Goal: Task Accomplishment & Management: Use online tool/utility

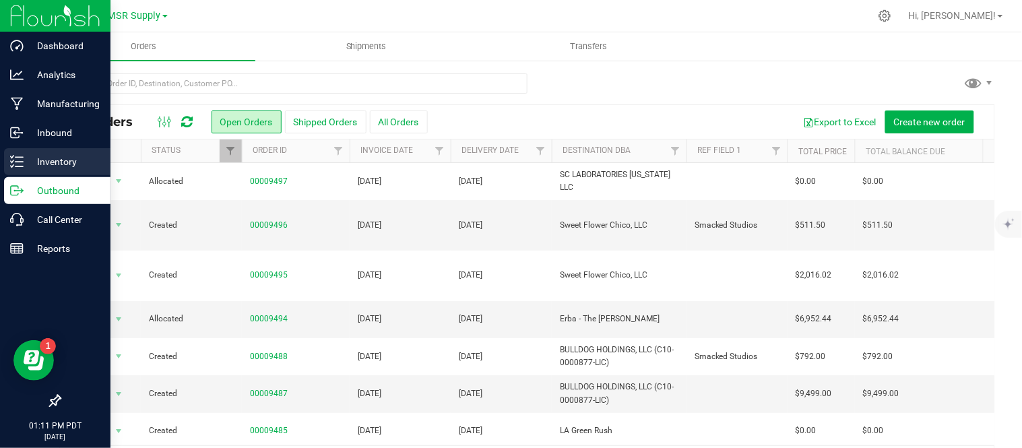
click at [30, 167] on p "Inventory" at bounding box center [64, 162] width 81 height 16
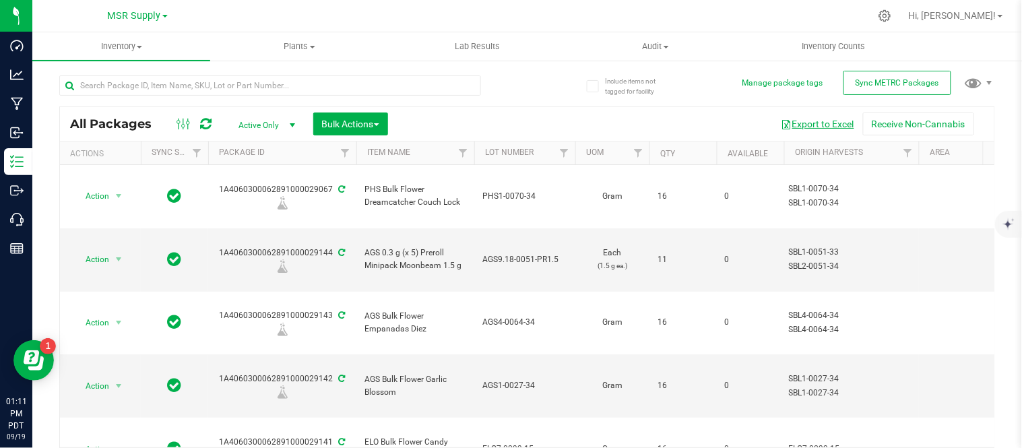
click at [817, 121] on button "Export to Excel" at bounding box center [817, 123] width 90 height 23
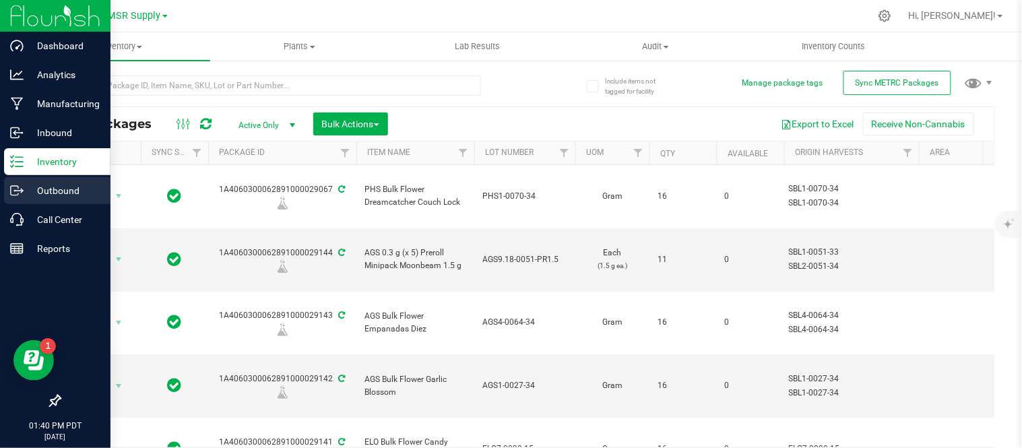
click at [43, 199] on div "Outbound" at bounding box center [57, 190] width 106 height 27
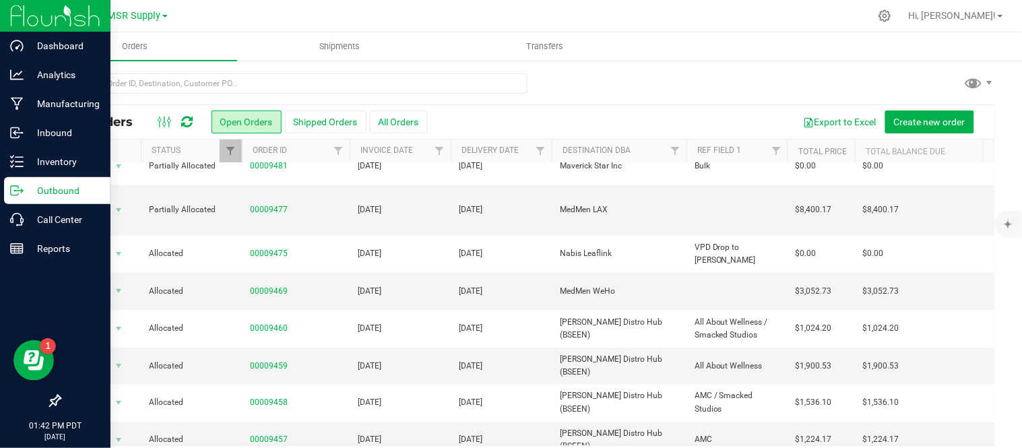
scroll to position [428, 0]
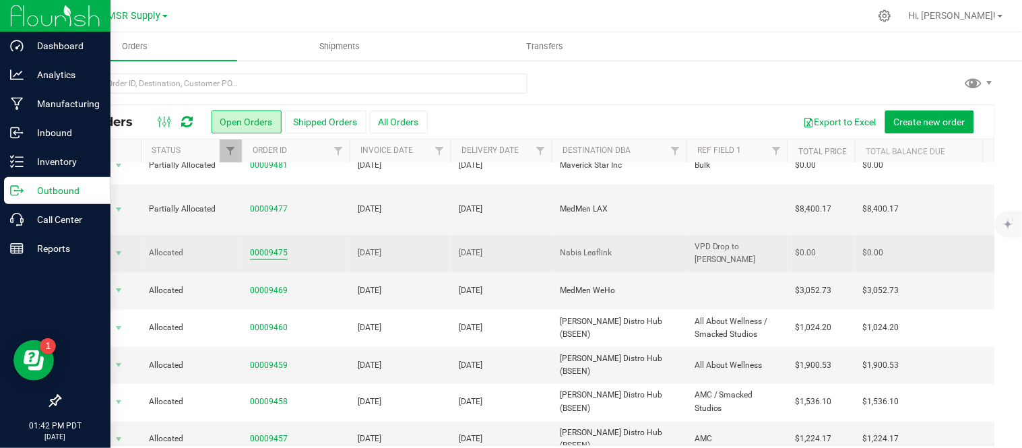
click at [263, 246] on link "00009475" at bounding box center [269, 252] width 38 height 13
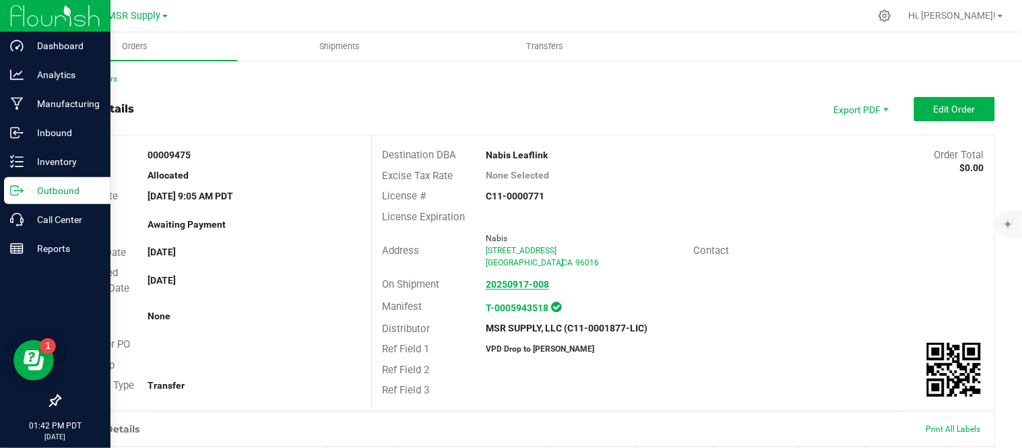
click at [512, 284] on strong "20250917-008" at bounding box center [517, 284] width 63 height 11
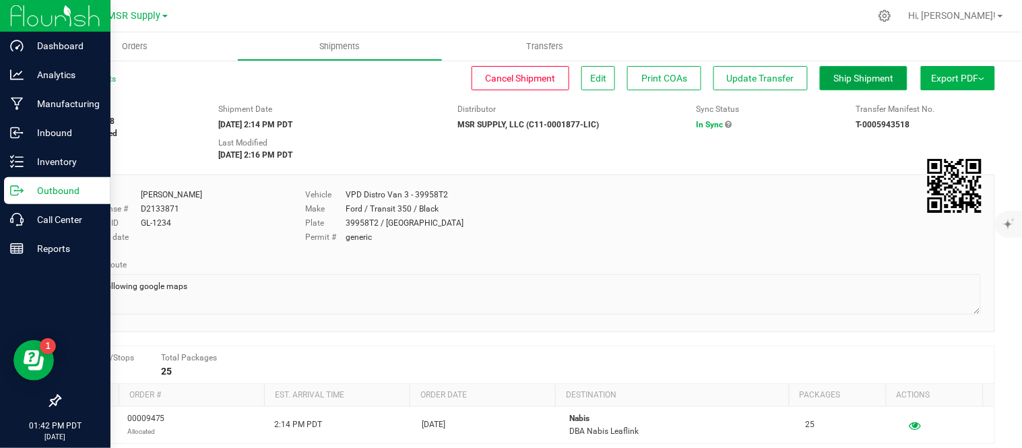
click at [857, 69] on button "Ship Shipment" at bounding box center [864, 78] width 88 height 24
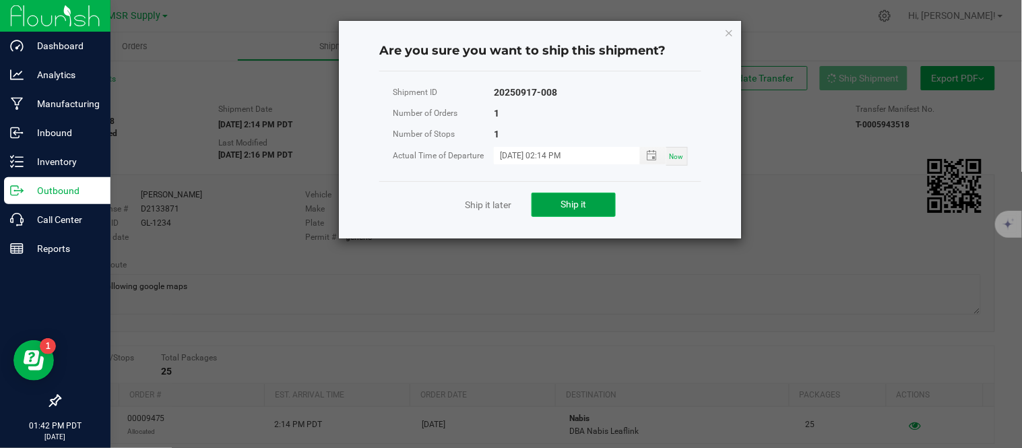
click at [559, 200] on button "Ship it" at bounding box center [573, 205] width 84 height 24
